Goal: Task Accomplishment & Management: Use online tool/utility

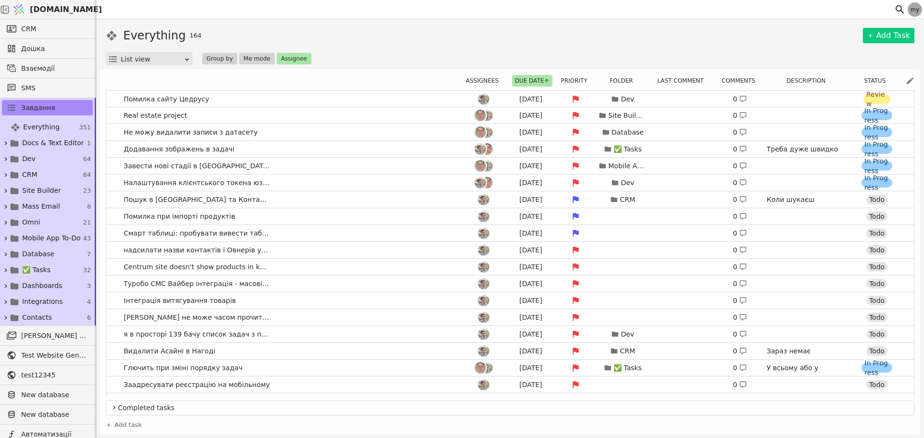
click at [171, 55] on div "List view" at bounding box center [152, 58] width 63 height 13
click at [499, 83] on icon at bounding box center [501, 81] width 6 height 6
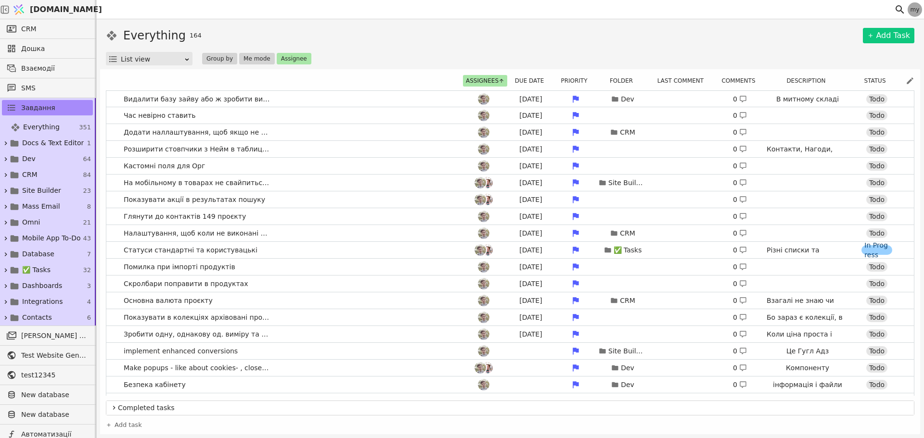
click at [499, 83] on icon at bounding box center [501, 81] width 6 height 6
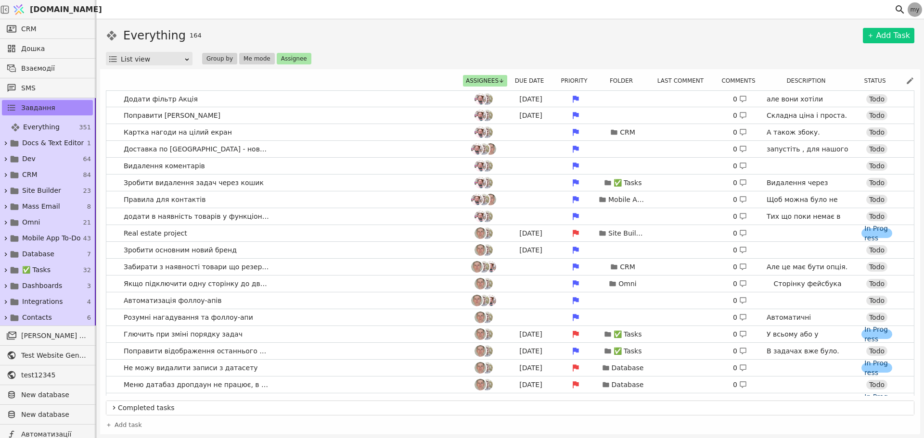
click at [179, 59] on div "List view" at bounding box center [152, 58] width 63 height 13
click at [283, 57] on button "Assignee" at bounding box center [294, 59] width 35 height 12
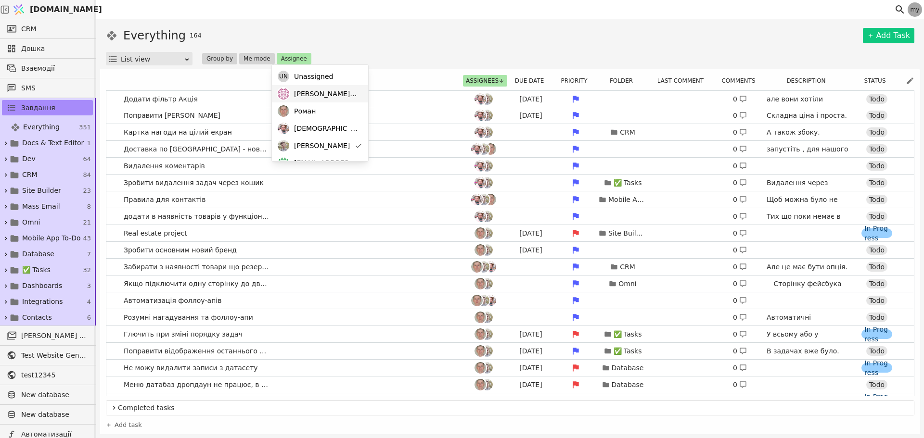
click at [329, 95] on span "mykola@svit.one" at bounding box center [326, 94] width 64 height 10
click at [433, 42] on div "Everything 164 Add Task" at bounding box center [510, 35] width 808 height 17
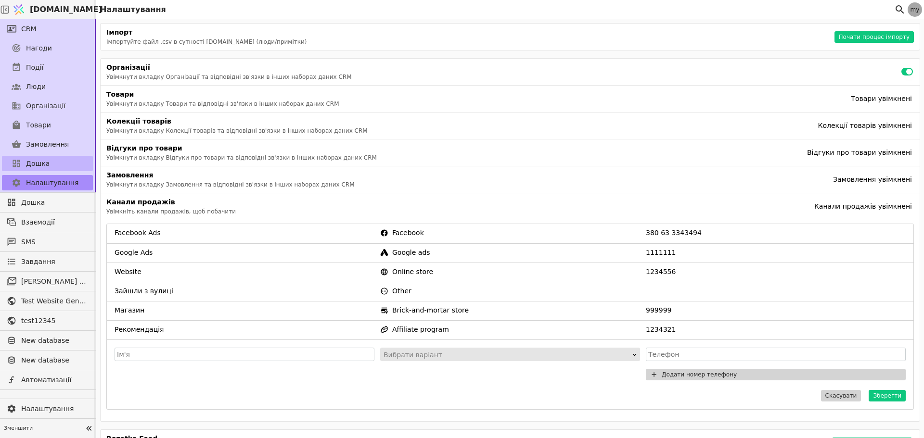
click at [41, 167] on span "Дошка" at bounding box center [38, 164] width 24 height 10
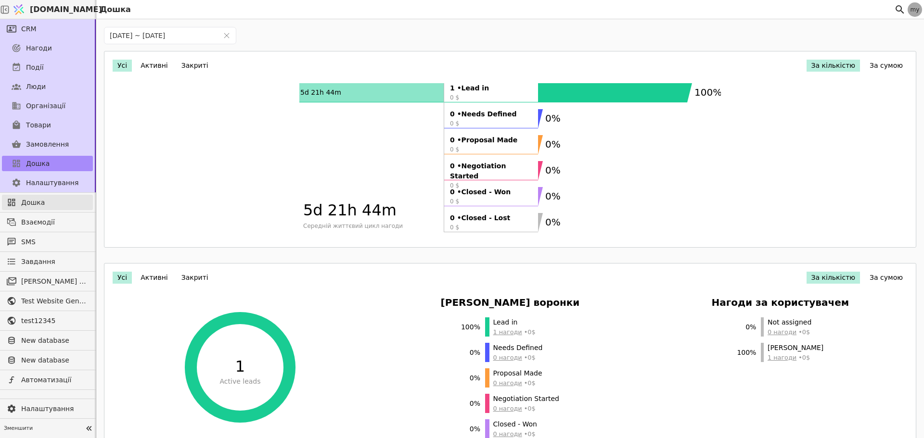
click at [34, 206] on span "Дошка" at bounding box center [54, 203] width 67 height 10
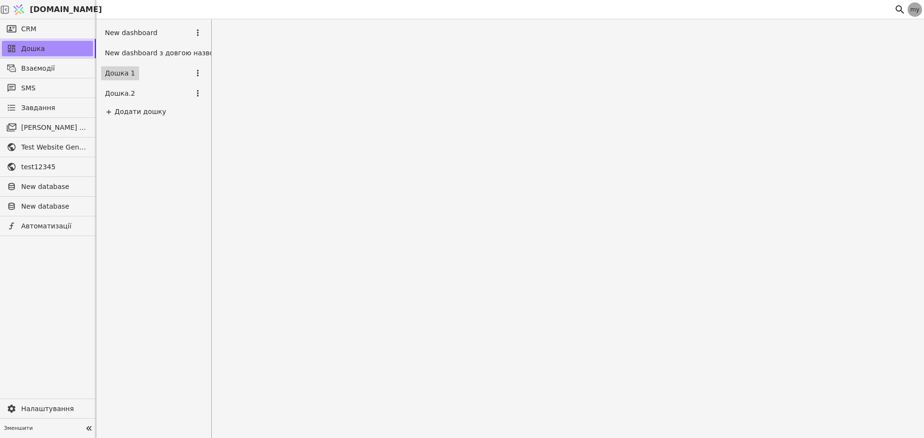
click at [127, 72] on link "Дошка 1" at bounding box center [120, 73] width 38 height 14
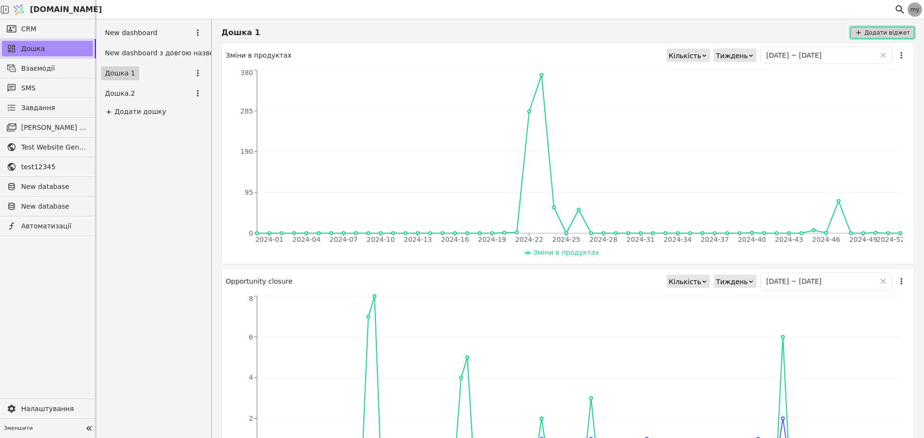
click at [883, 35] on button "Додати віджет" at bounding box center [882, 33] width 64 height 12
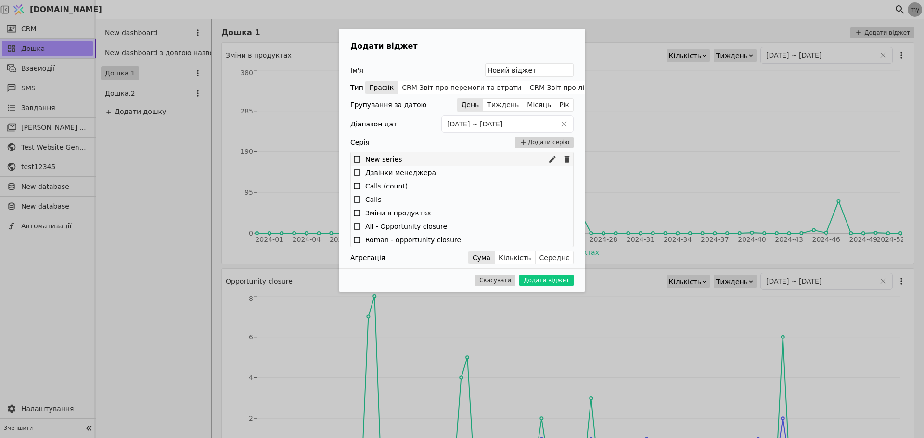
click at [381, 163] on label "New series" at bounding box center [383, 159] width 37 height 10
drag, startPoint x: 347, startPoint y: 106, endPoint x: 382, endPoint y: 106, distance: 35.1
click at [382, 106] on div "Ім'я Новий віджет Тип Графік CRM Звіт про перемоги та втрати CRM Звіт про лійку…" at bounding box center [462, 163] width 246 height 201
click at [382, 69] on div "Ім'я Новий віджет" at bounding box center [461, 69] width 223 height 13
click at [181, 210] on div "Додати віджет Ім'я Новий віджет Тип Графік CRM Звіт про перемоги та втрати CRM …" at bounding box center [462, 219] width 924 height 438
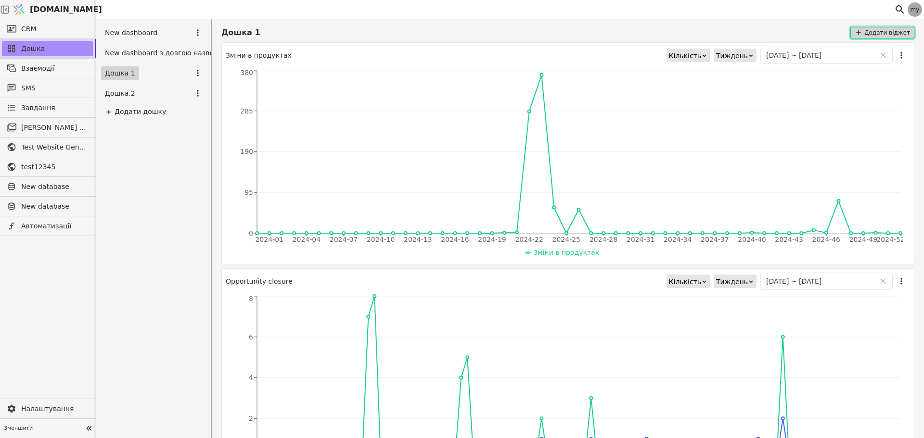
click at [891, 29] on button "Додати віджет" at bounding box center [882, 33] width 64 height 12
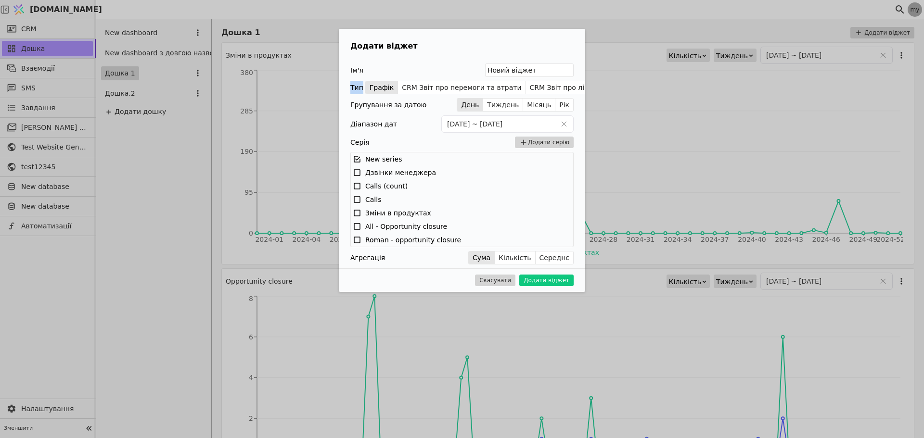
drag, startPoint x: 352, startPoint y: 89, endPoint x: 361, endPoint y: 89, distance: 8.7
click at [361, 89] on div "Ім'я Новий віджет Тип Графік CRM Звіт про перемоги та втрати CRM Звіт про лійку…" at bounding box center [462, 163] width 246 height 201
click at [447, 90] on button "CRM Звіт про перемоги та втрати" at bounding box center [461, 87] width 127 height 13
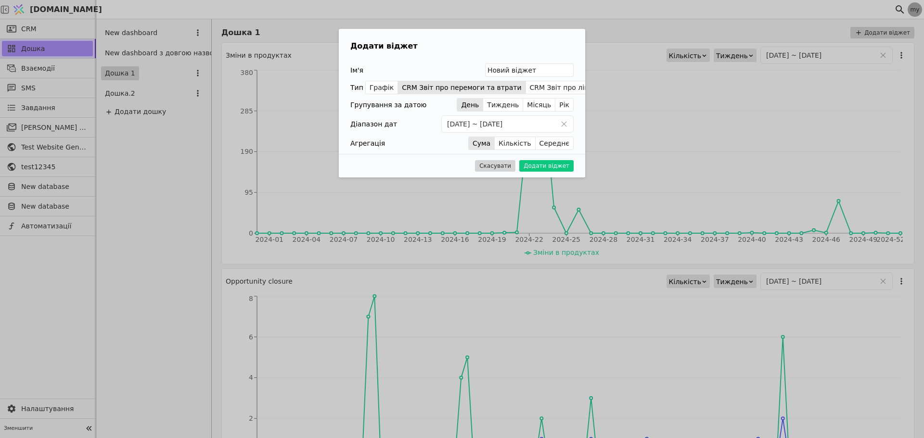
drag, startPoint x: 147, startPoint y: 289, endPoint x: 173, endPoint y: 283, distance: 26.0
click at [172, 283] on div "Додати віджет Ім'я Новий віджет Тип Графік CRM Звіт про перемоги та втрати CRM …" at bounding box center [462, 219] width 924 height 438
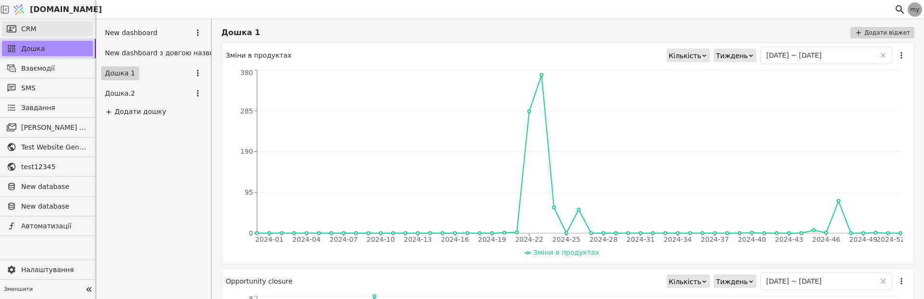
click at [28, 29] on span "CRM" at bounding box center [28, 29] width 15 height 10
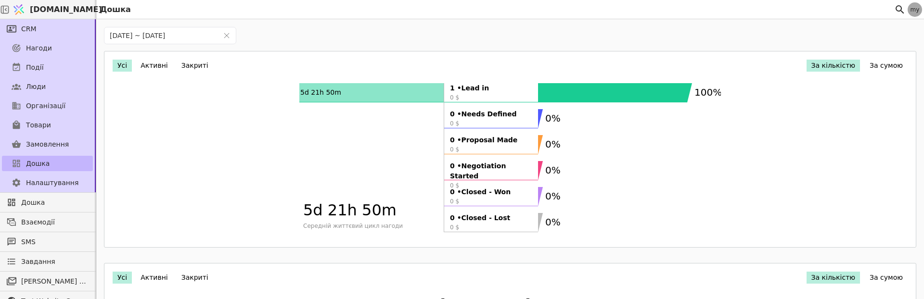
click at [36, 159] on span "Дошка" at bounding box center [38, 164] width 24 height 10
click at [146, 62] on button "Активні" at bounding box center [154, 66] width 37 height 12
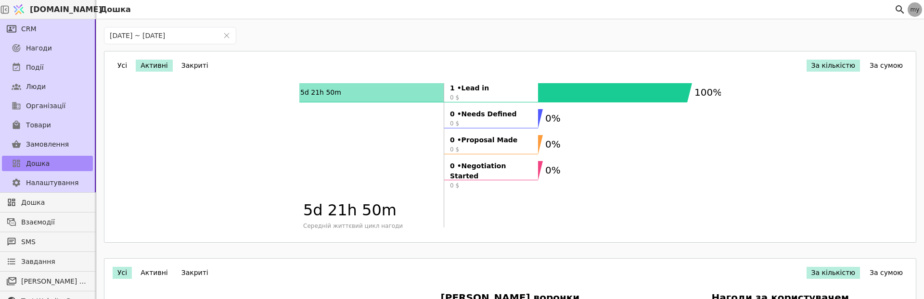
click at [194, 67] on button "Закриті" at bounding box center [195, 66] width 37 height 12
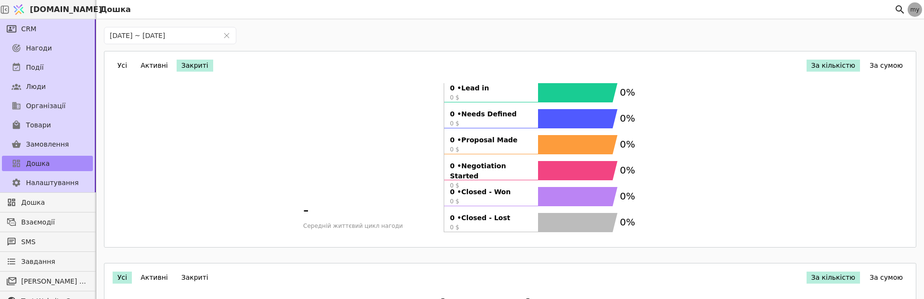
click at [154, 66] on button "Активні" at bounding box center [154, 66] width 37 height 12
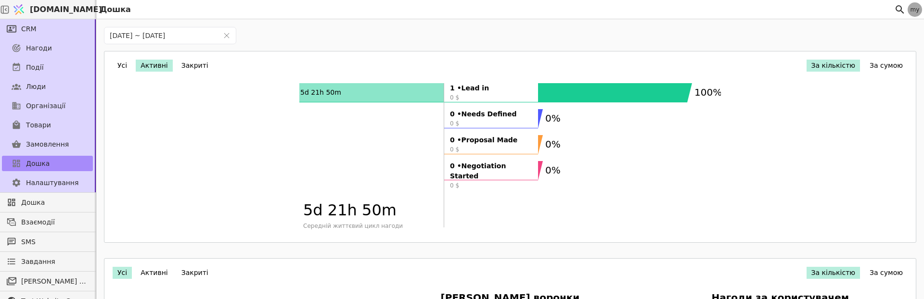
click at [126, 66] on button "Усі" at bounding box center [122, 66] width 19 height 12
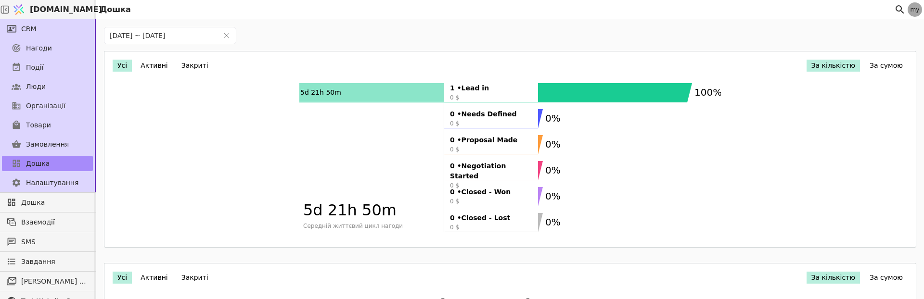
click at [142, 63] on button "Активні" at bounding box center [154, 66] width 37 height 12
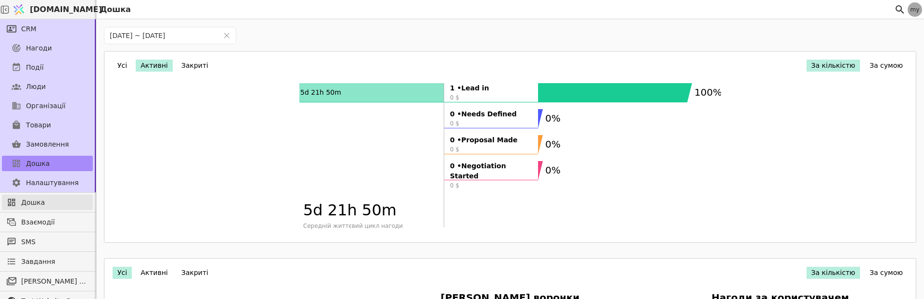
click at [47, 202] on span "Дошка" at bounding box center [54, 203] width 67 height 10
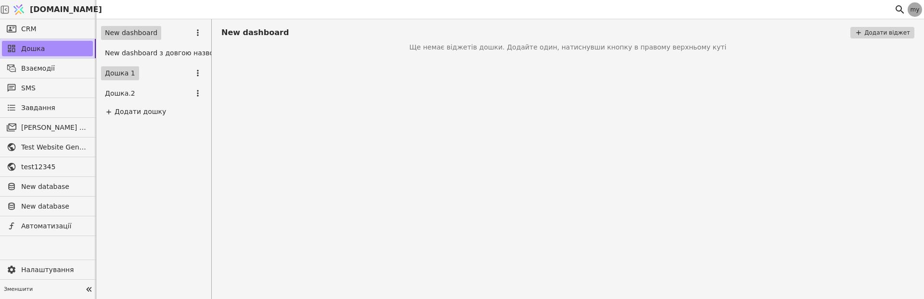
click at [126, 73] on link "Дошка 1" at bounding box center [120, 73] width 38 height 14
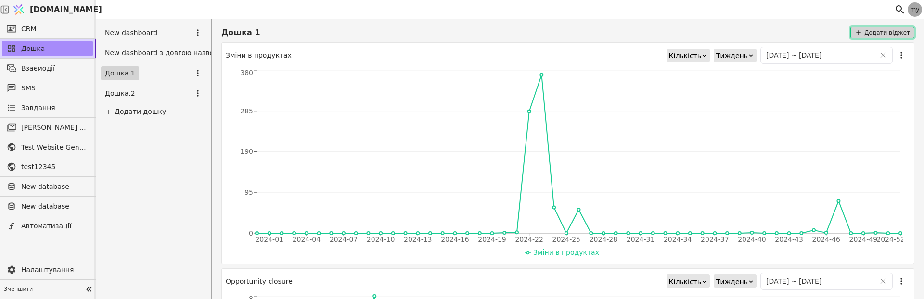
click at [870, 33] on button "Додати віджет" at bounding box center [882, 33] width 64 height 12
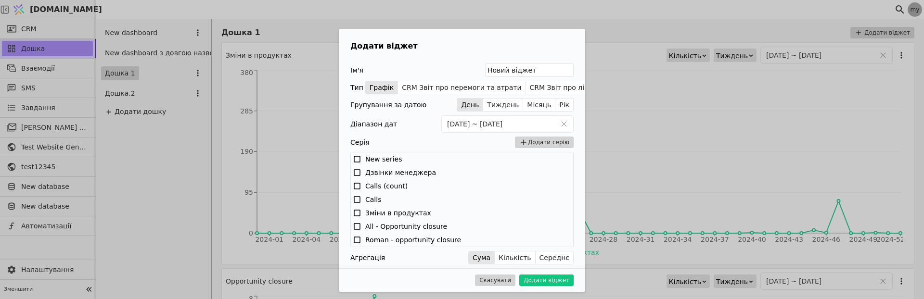
click at [198, 176] on div "Додати віджет Ім'я Новий віджет Тип Графік CRM Звіт про перемоги та втрати CRM …" at bounding box center [462, 149] width 924 height 299
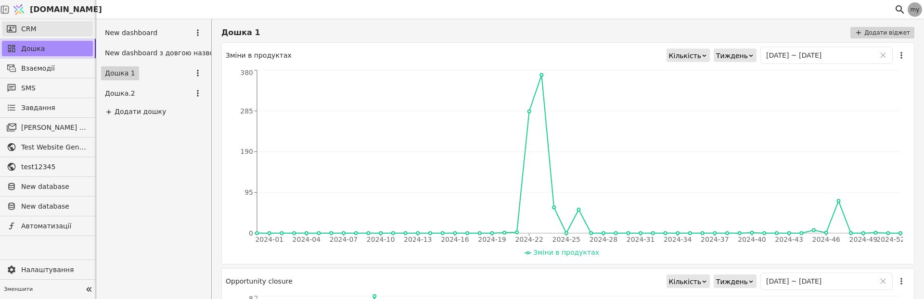
click at [28, 30] on span "CRM" at bounding box center [28, 29] width 15 height 10
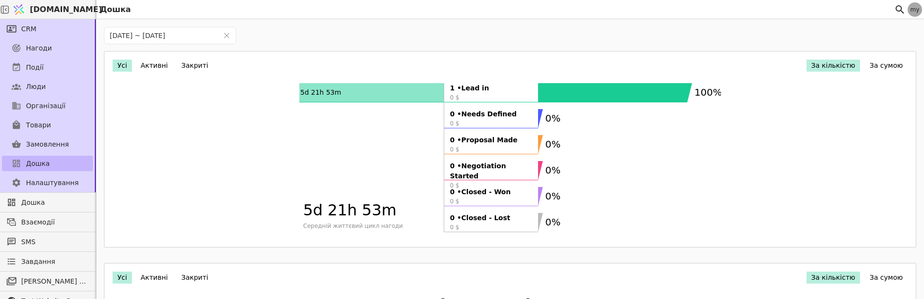
click at [38, 164] on span "Дошка" at bounding box center [38, 164] width 24 height 10
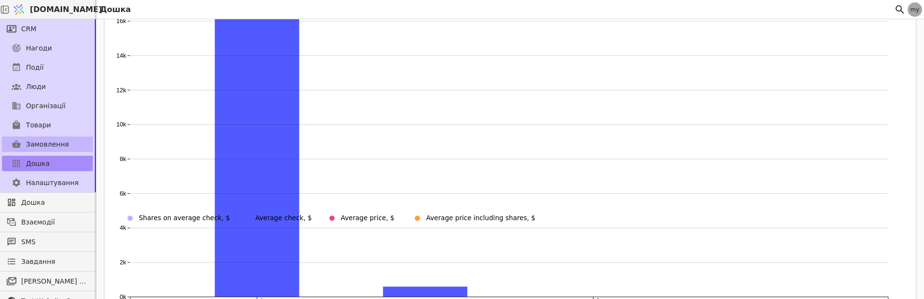
scroll to position [692, 0]
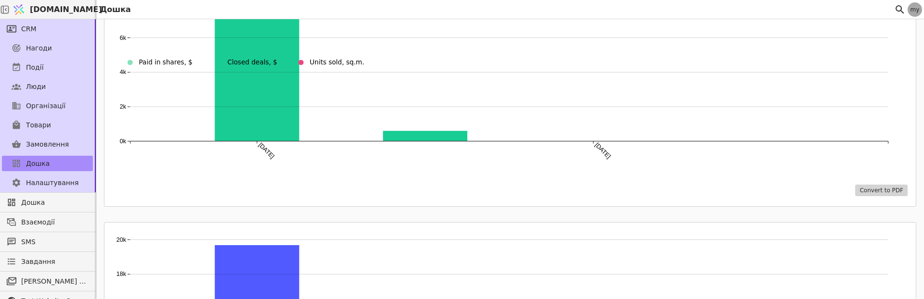
click at [31, 211] on div "Дошка" at bounding box center [48, 202] width 96 height 19
click at [28, 202] on span "Дошка" at bounding box center [54, 203] width 67 height 10
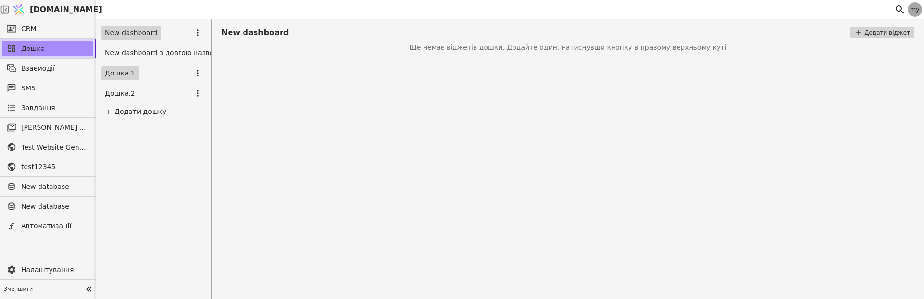
click at [122, 74] on link "Дошка 1" at bounding box center [120, 73] width 38 height 14
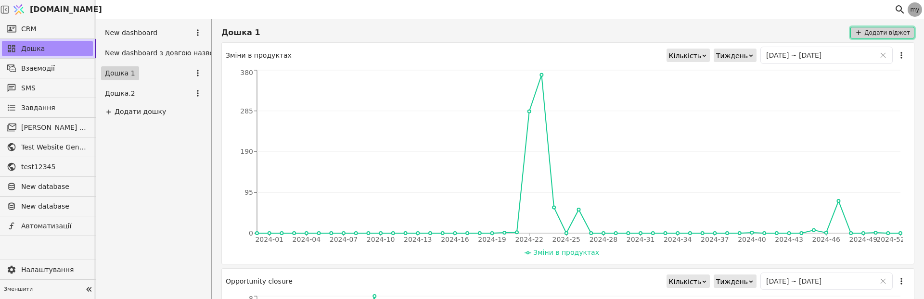
click at [860, 27] on button "Додати віджет" at bounding box center [882, 33] width 64 height 12
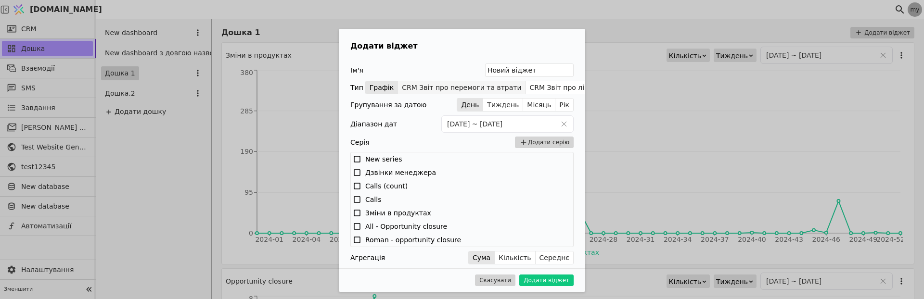
click at [472, 84] on button "CRM Звіт про перемоги та втрати" at bounding box center [461, 87] width 127 height 13
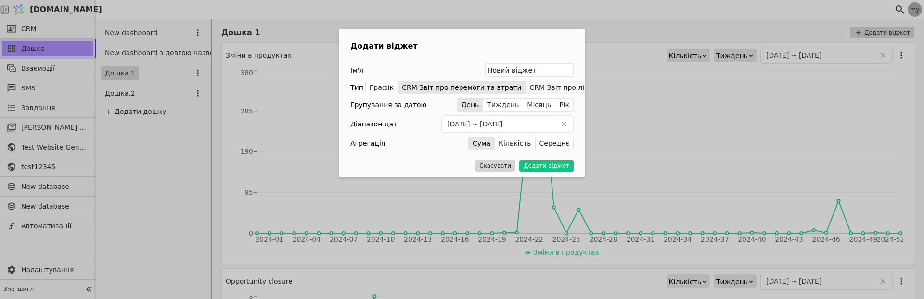
click at [526, 85] on button "CRM Звіт про лійку" at bounding box center [563, 87] width 75 height 13
click at [526, 90] on button "CRM Звіт про лійку" at bounding box center [563, 87] width 75 height 13
click at [492, 91] on button "CRM Звіт про перемоги та втрати" at bounding box center [461, 87] width 127 height 13
click at [526, 89] on button "CRM Звіт про лійку" at bounding box center [563, 87] width 75 height 13
click at [498, 89] on button "CRM Звіт про перемоги та втрати" at bounding box center [461, 87] width 127 height 13
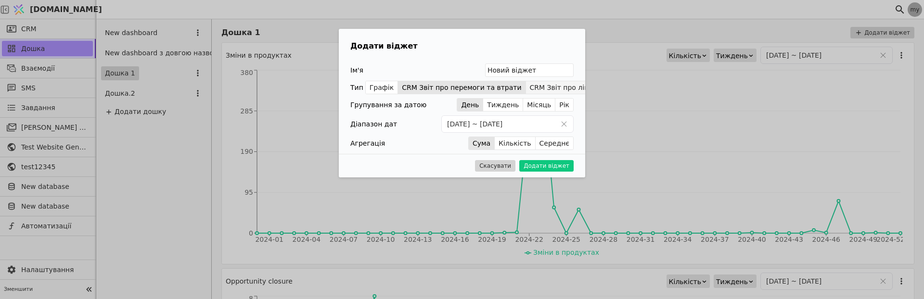
click at [526, 84] on button "CRM Звіт про лійку" at bounding box center [563, 87] width 75 height 13
click at [483, 90] on button "CRM Звіт про перемоги та втрати" at bounding box center [461, 87] width 127 height 13
click at [526, 84] on button "CRM Звіт про лійку" at bounding box center [563, 87] width 75 height 13
click at [495, 89] on button "CRM Звіт про перемоги та втрати" at bounding box center [461, 87] width 127 height 13
click at [438, 92] on button "CRM Звіт про перемоги та втрати" at bounding box center [461, 87] width 127 height 13
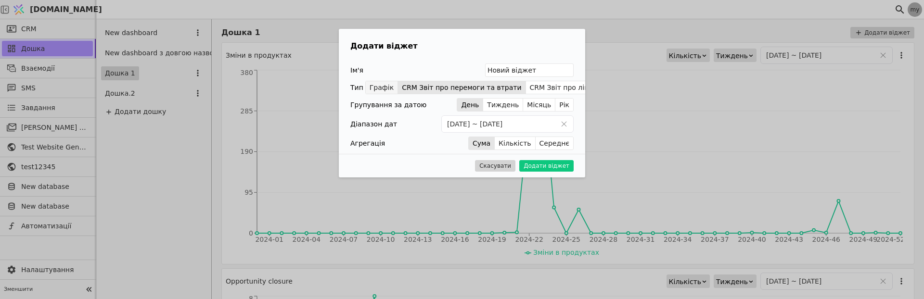
click at [386, 89] on button "Графік" at bounding box center [382, 87] width 32 height 13
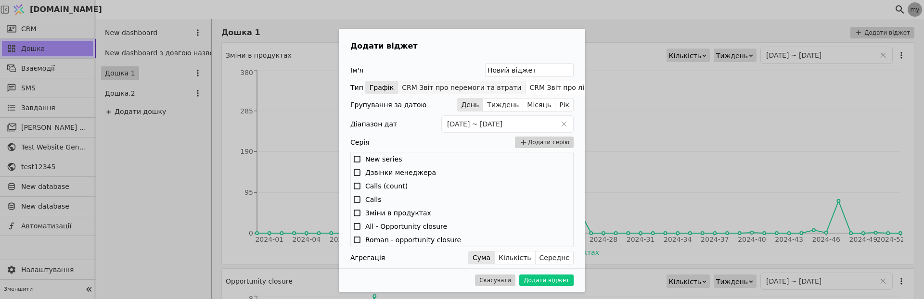
click at [418, 89] on button "CRM Звіт про перемоги та втрати" at bounding box center [461, 87] width 127 height 13
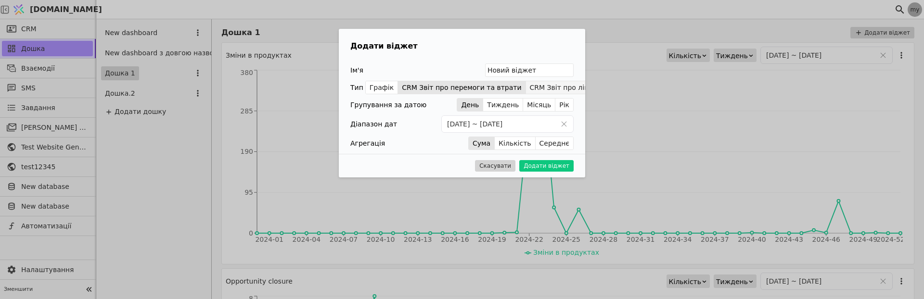
click at [526, 85] on button "CRM Звіт про лійку" at bounding box center [563, 87] width 75 height 13
click at [532, 85] on button "CRM Звіт про лійку" at bounding box center [563, 87] width 75 height 13
click at [487, 89] on button "CRM Звіт про перемоги та втрати" at bounding box center [461, 87] width 127 height 13
click at [432, 89] on button "CRM Звіт про перемоги та втрати" at bounding box center [461, 87] width 127 height 13
click at [387, 87] on button "Графік" at bounding box center [382, 87] width 32 height 13
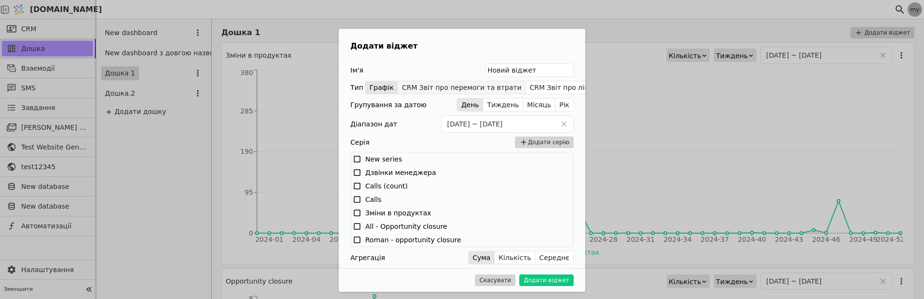
click at [412, 87] on button "CRM Звіт про перемоги та втрати" at bounding box center [461, 87] width 127 height 13
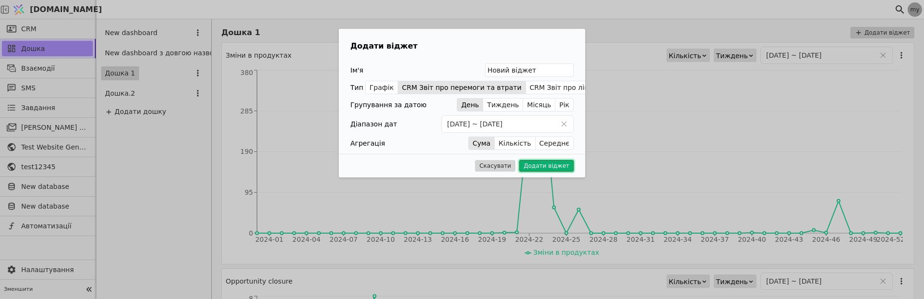
click at [547, 166] on button "Додати віджет" at bounding box center [546, 166] width 54 height 12
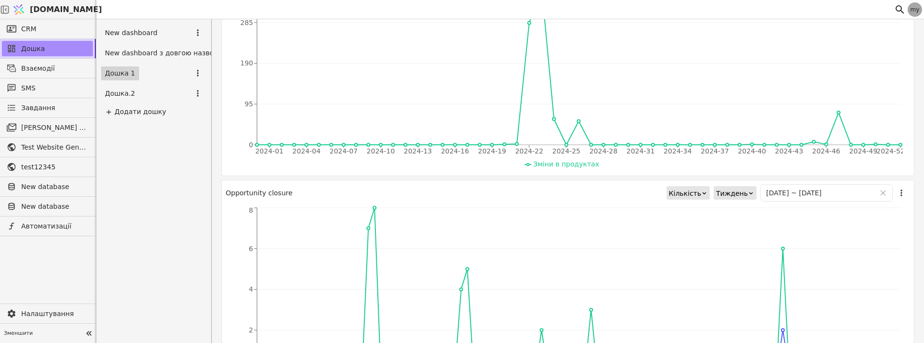
scroll to position [96, 0]
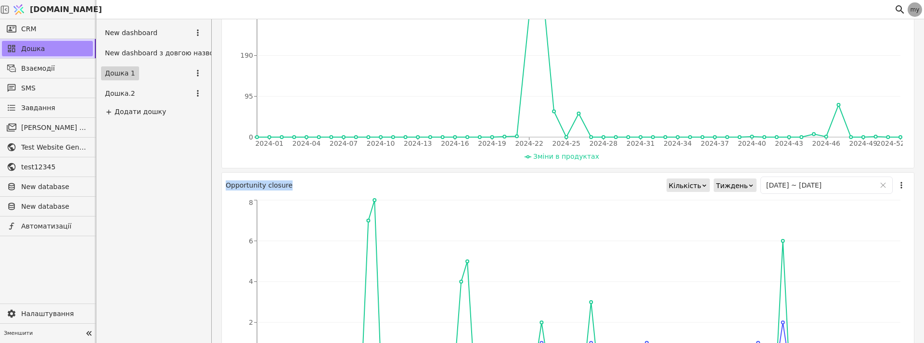
drag, startPoint x: 249, startPoint y: 185, endPoint x: 324, endPoint y: 187, distance: 75.6
click at [294, 185] on div "Opportunity closure Кількість Тиждень 01/01/2024 ~ 31/12/2025 2024-03 2024-08 2…" at bounding box center [567, 283] width 693 height 222
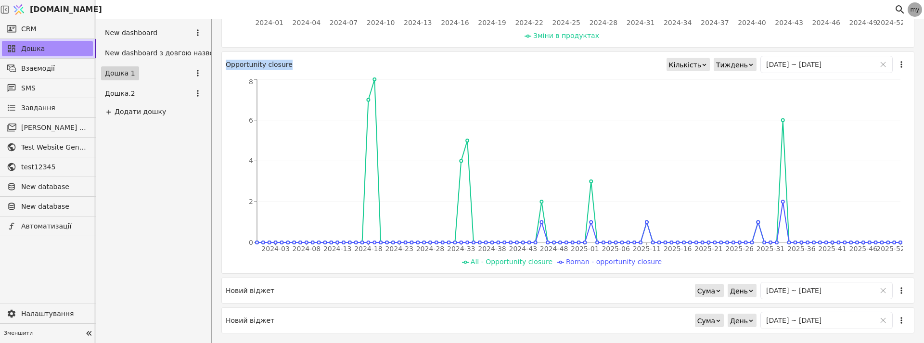
scroll to position [223, 0]
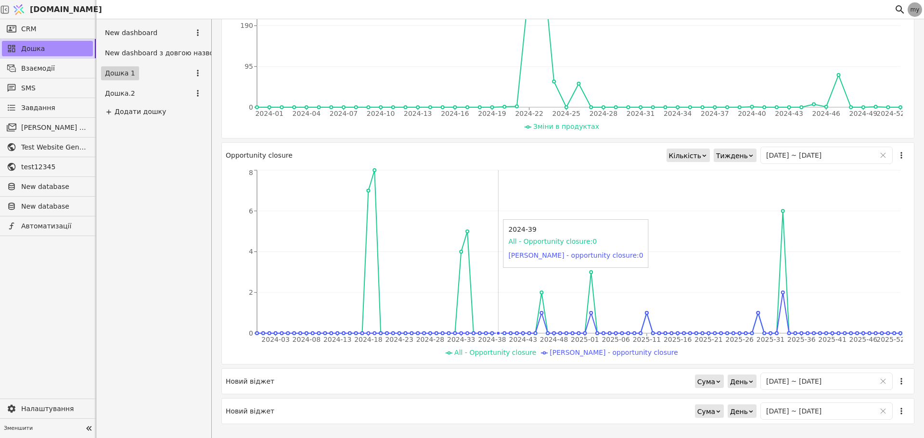
scroll to position [127, 0]
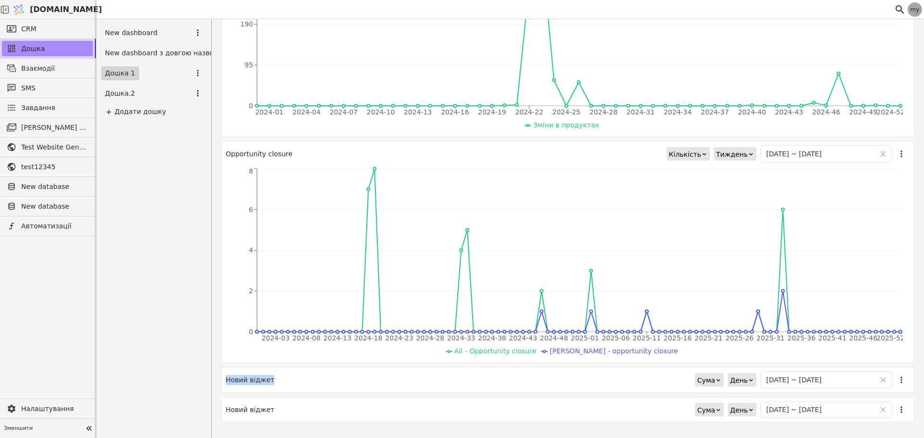
drag, startPoint x: 229, startPoint y: 374, endPoint x: 265, endPoint y: 392, distance: 39.8
click at [268, 381] on div "Новий віджет Сума День [DATE] ~ [DATE]" at bounding box center [568, 379] width 684 height 17
drag, startPoint x: 230, startPoint y: 417, endPoint x: 281, endPoint y: 417, distance: 51.5
click at [281, 417] on div "Новий віджет Сума День [DATE] ~ [DATE]" at bounding box center [568, 409] width 684 height 17
click at [896, 409] on icon "button" at bounding box center [901, 410] width 10 height 10
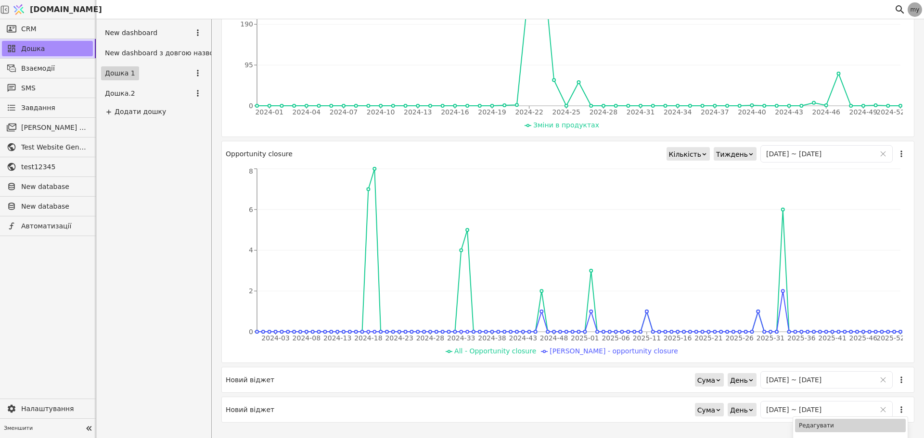
click at [808, 427] on div "Редагувати" at bounding box center [850, 425] width 111 height 13
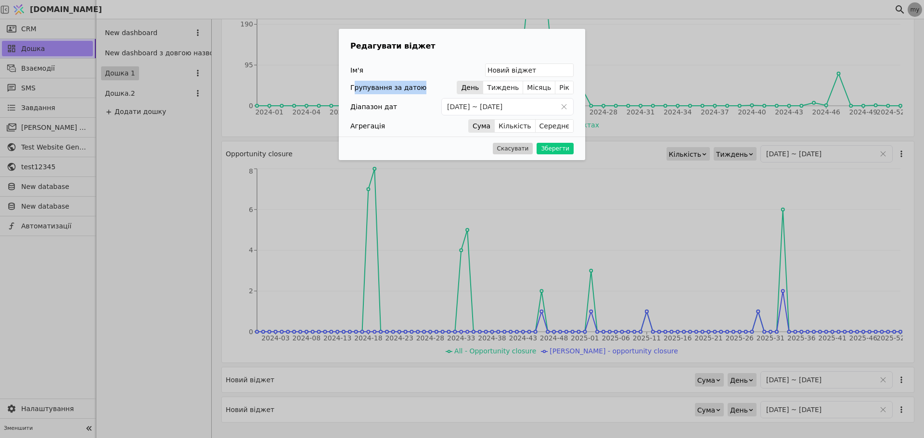
drag, startPoint x: 353, startPoint y: 82, endPoint x: 415, endPoint y: 90, distance: 62.2
click at [415, 90] on div "Групування за датою" at bounding box center [388, 87] width 76 height 13
click at [514, 154] on div "Скасувати Зберегти" at bounding box center [462, 149] width 246 height 24
click at [532, 150] on button "Скасувати" at bounding box center [513, 149] width 40 height 12
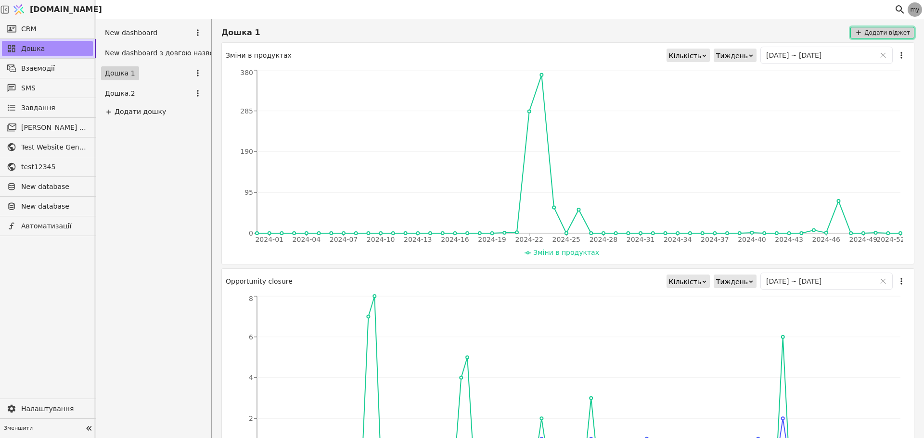
click at [893, 34] on button "Додати віджет" at bounding box center [882, 33] width 64 height 12
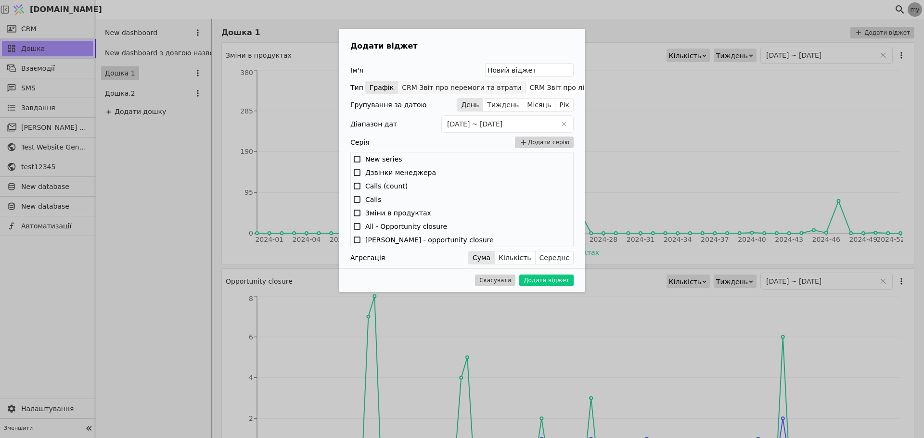
click at [404, 88] on button "CRM Звіт про перемоги та втрати" at bounding box center [461, 87] width 127 height 13
